Goal: Navigation & Orientation: Understand site structure

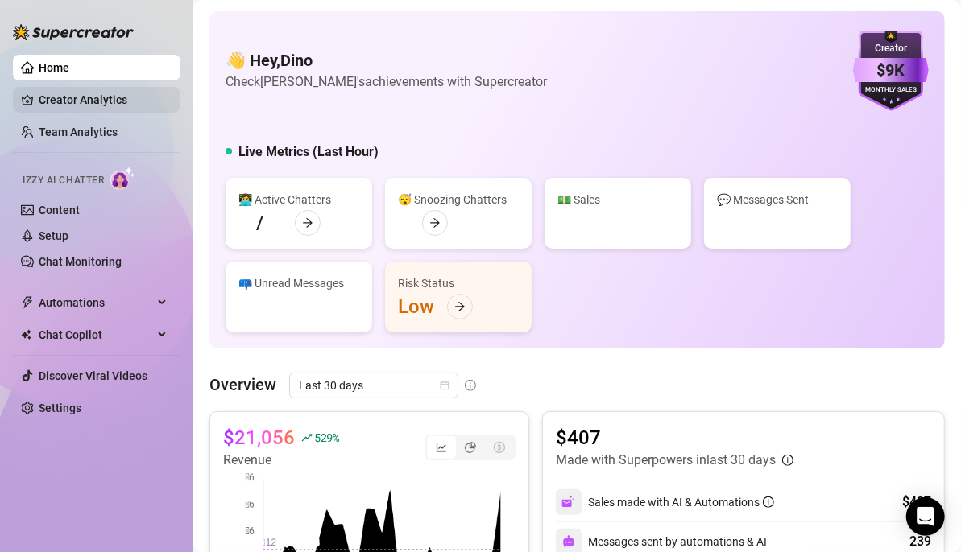
scroll to position [483, 0]
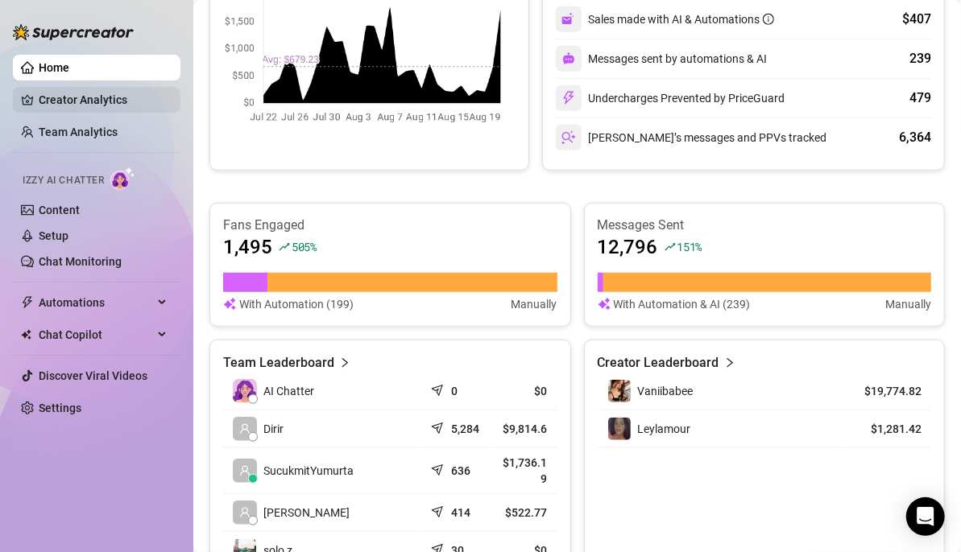
click at [54, 98] on link "Creator Analytics" at bounding box center [103, 100] width 129 height 26
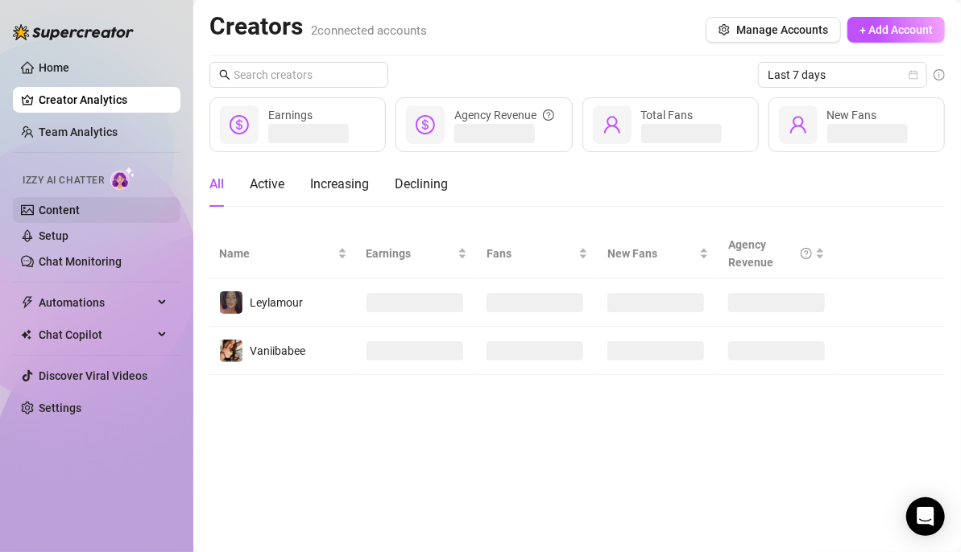
click at [64, 204] on link "Content" at bounding box center [59, 210] width 41 height 13
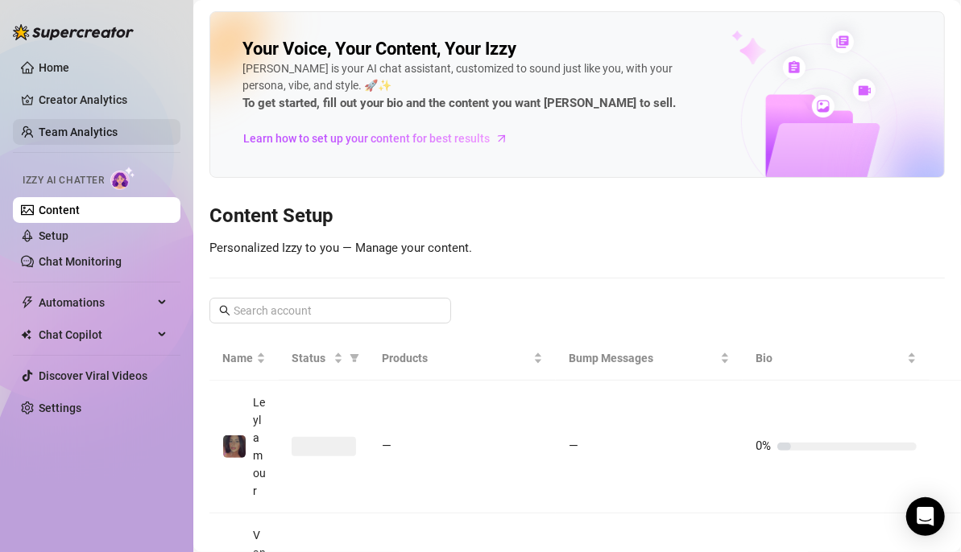
click at [89, 128] on link "Team Analytics" at bounding box center [78, 132] width 79 height 13
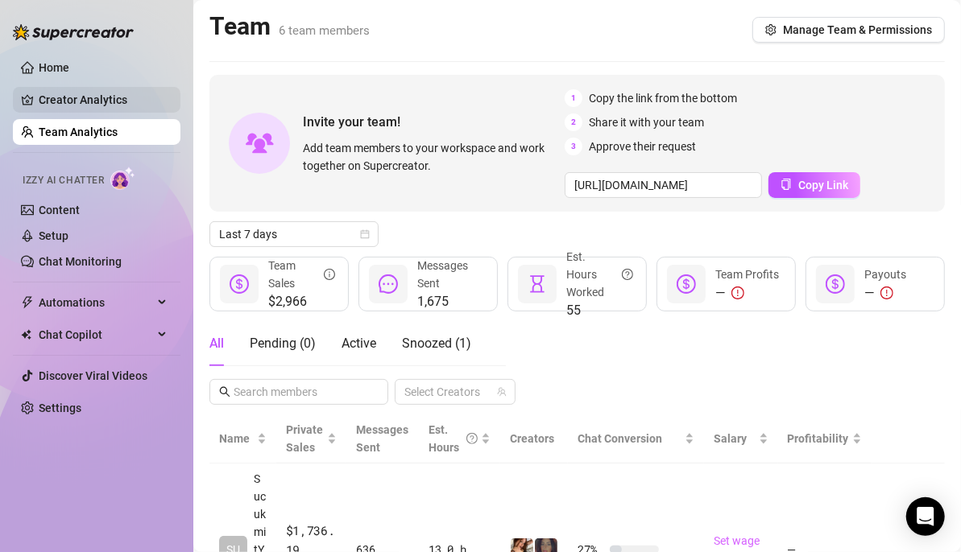
click at [69, 67] on link "Home" at bounding box center [54, 67] width 31 height 13
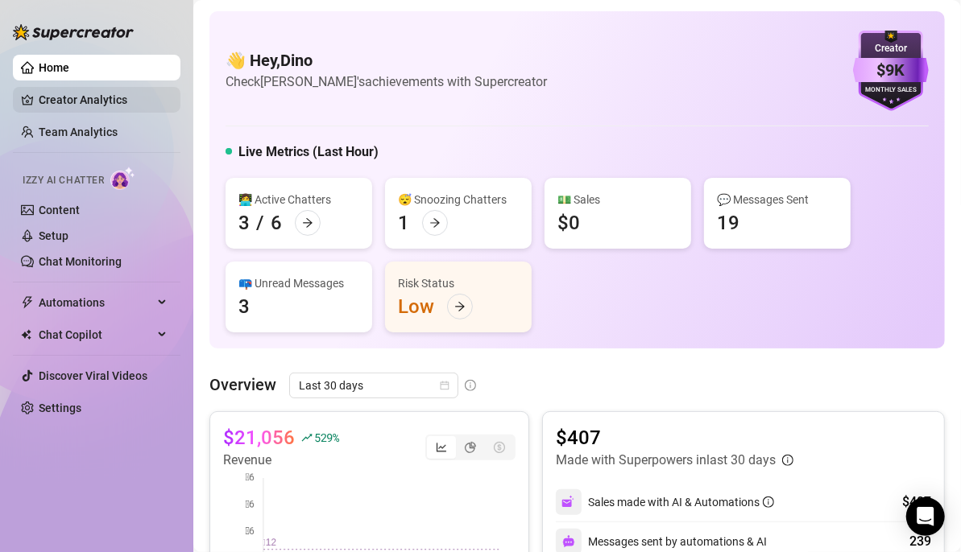
click at [81, 105] on link "Creator Analytics" at bounding box center [103, 100] width 129 height 26
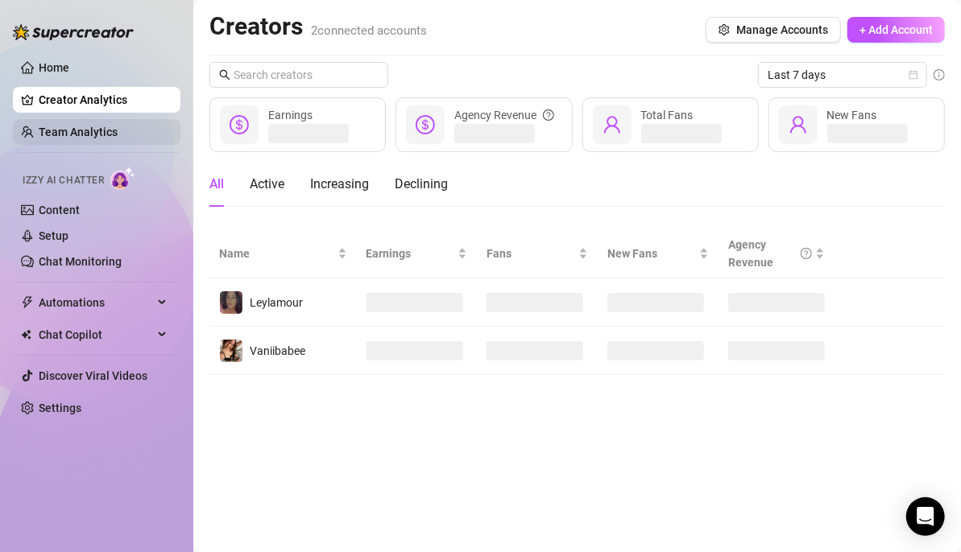
click at [88, 130] on link "Team Analytics" at bounding box center [78, 132] width 79 height 13
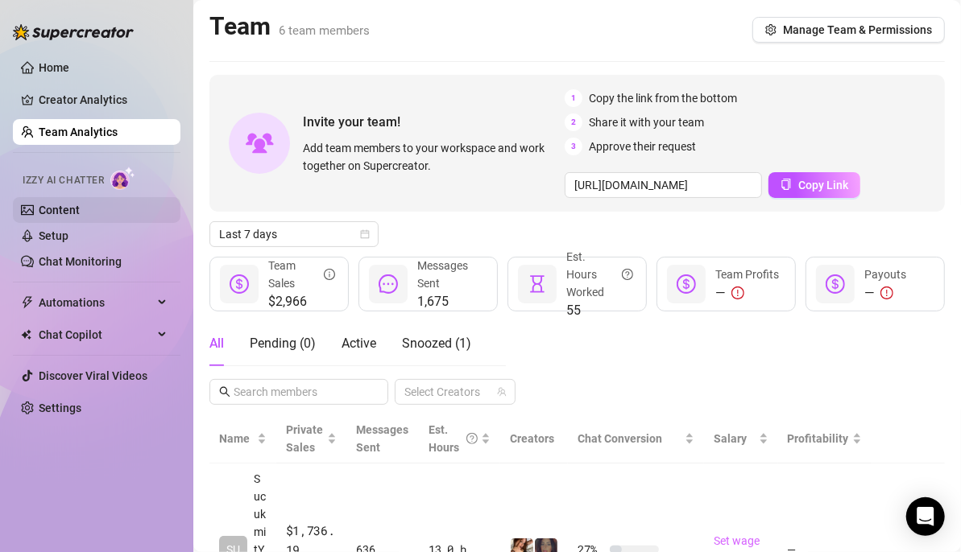
click at [75, 209] on link "Content" at bounding box center [59, 210] width 41 height 13
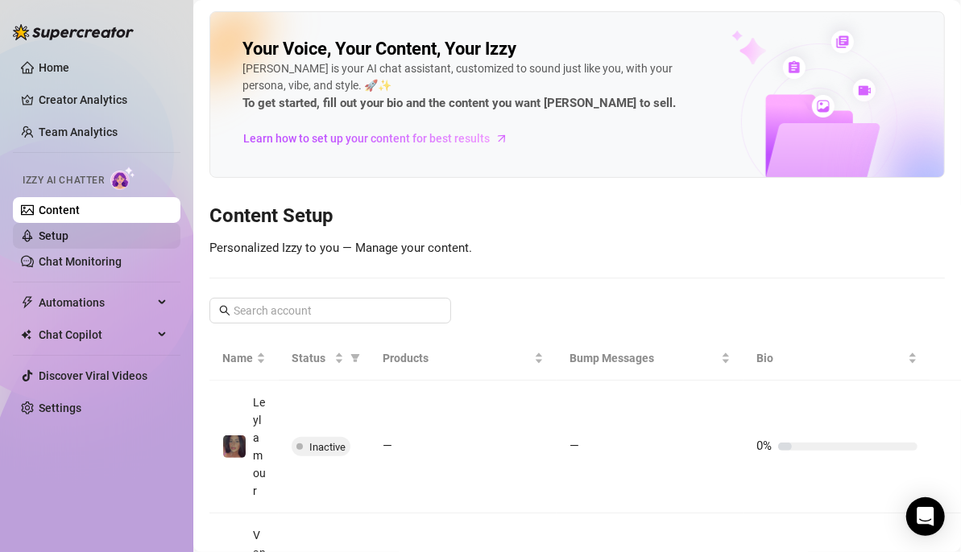
click at [68, 232] on link "Setup" at bounding box center [54, 235] width 30 height 13
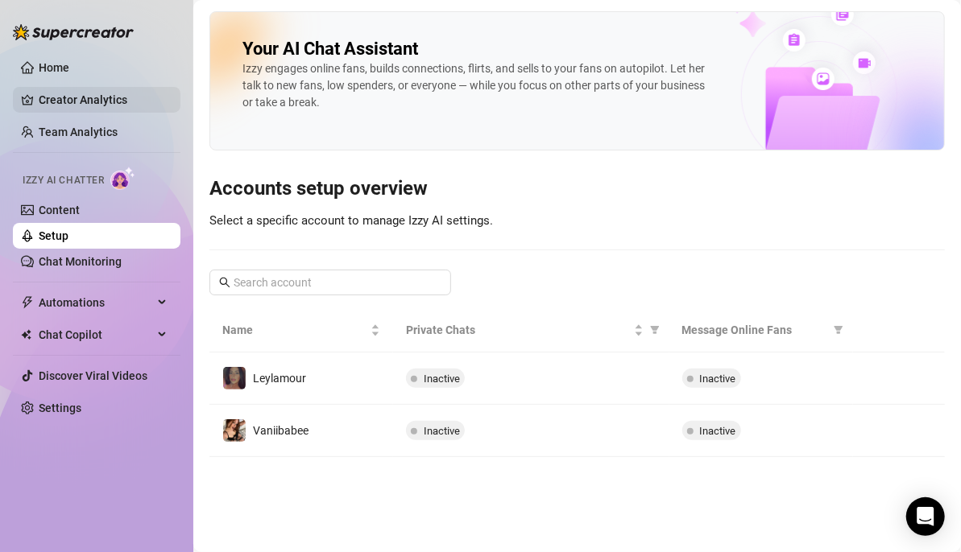
click at [77, 100] on link "Creator Analytics" at bounding box center [103, 100] width 129 height 26
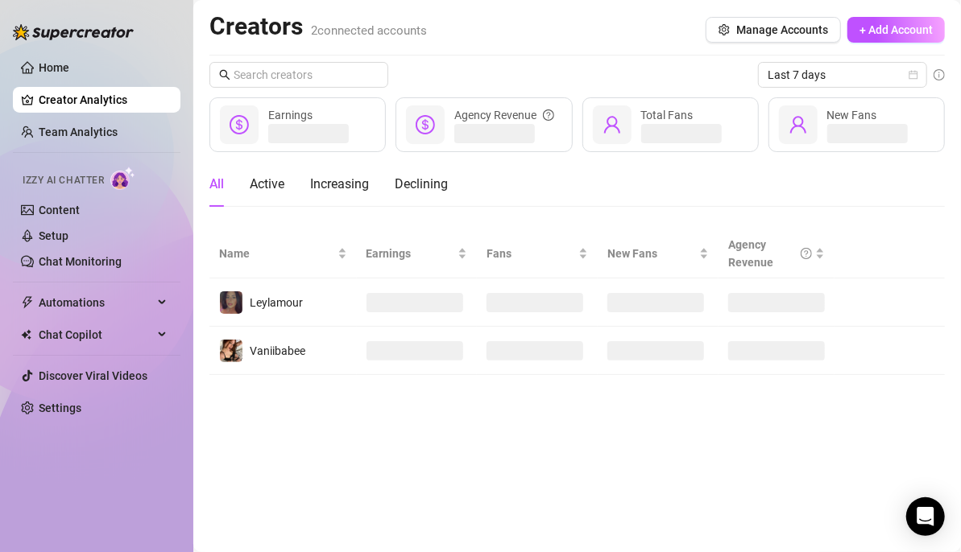
drag, startPoint x: 75, startPoint y: 119, endPoint x: 73, endPoint y: 109, distance: 10.6
click at [75, 126] on link "Team Analytics" at bounding box center [78, 132] width 79 height 13
